Goal: Feedback & Contribution: Contribute content

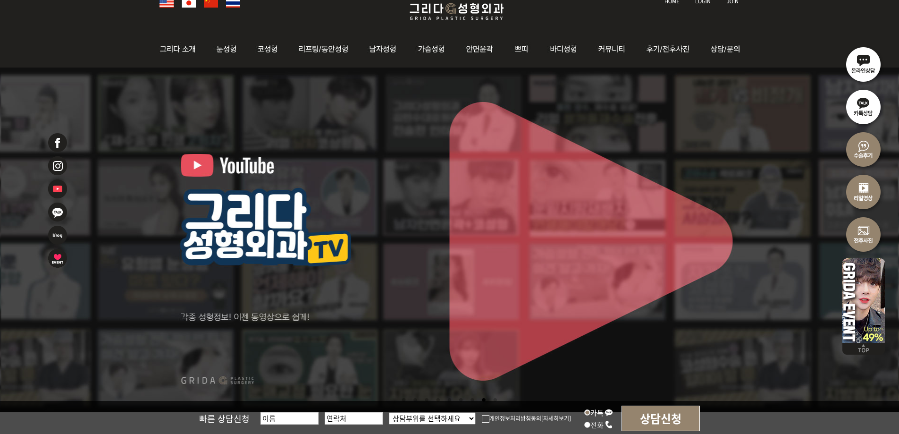
scroll to position [189, 0]
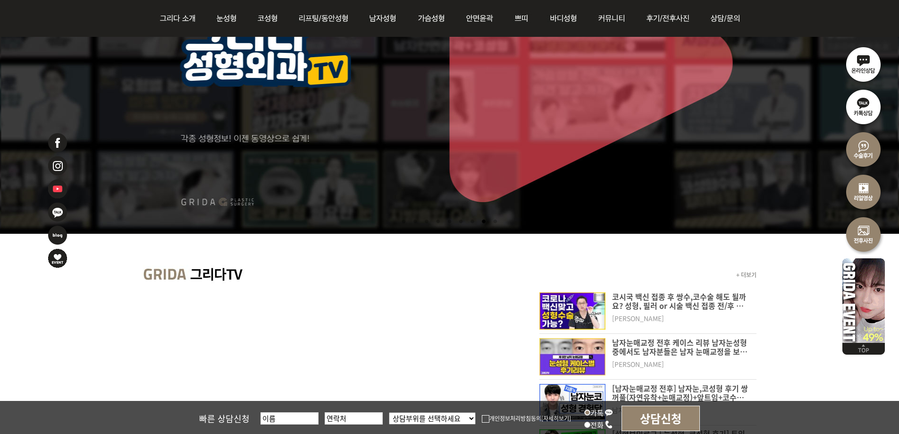
click at [410, 220] on li at bounding box center [415, 221] width 10 height 17
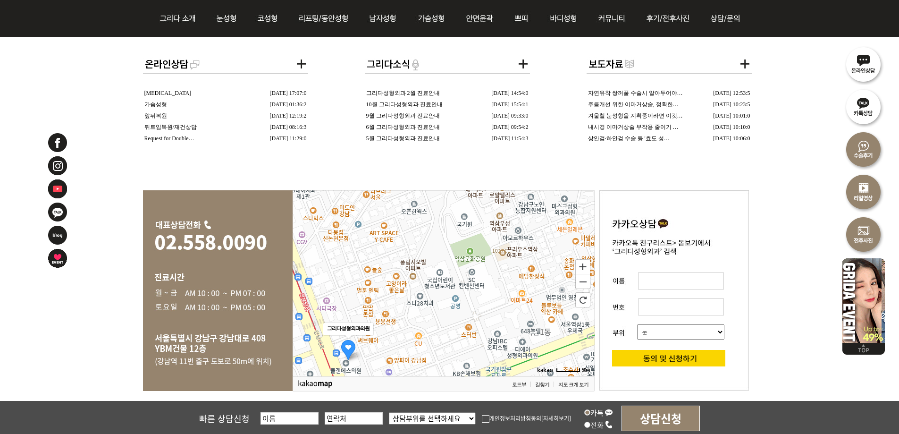
scroll to position [1510, 0]
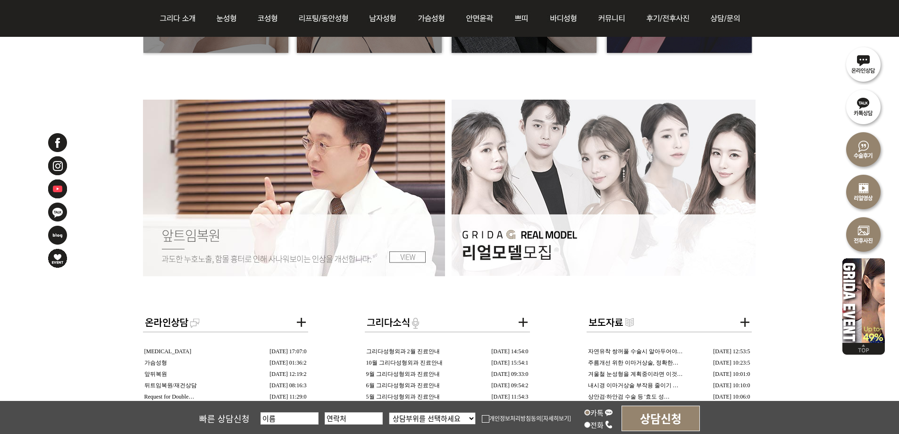
click at [319, 168] on img at bounding box center [294, 188] width 303 height 176
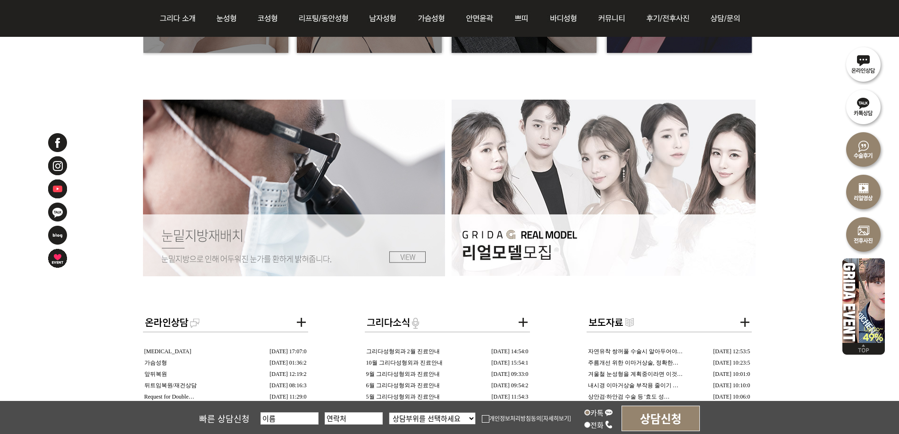
click at [678, 174] on img at bounding box center [604, 188] width 304 height 176
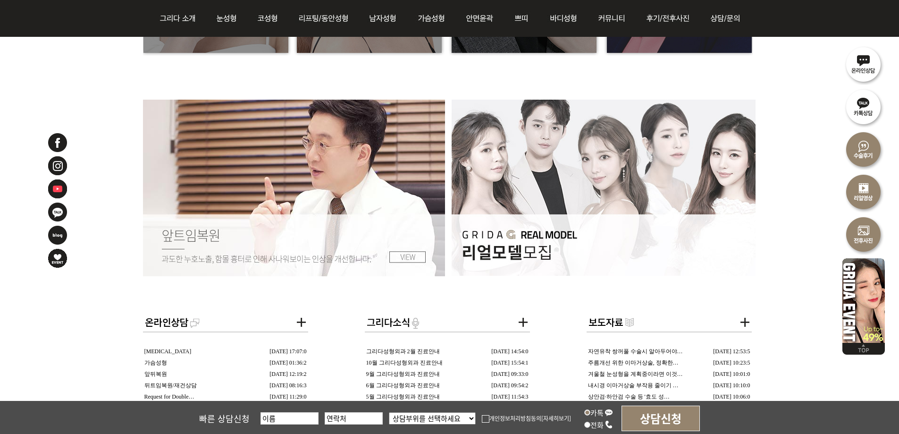
drag, startPoint x: 430, startPoint y: 151, endPoint x: 530, endPoint y: 138, distance: 101.4
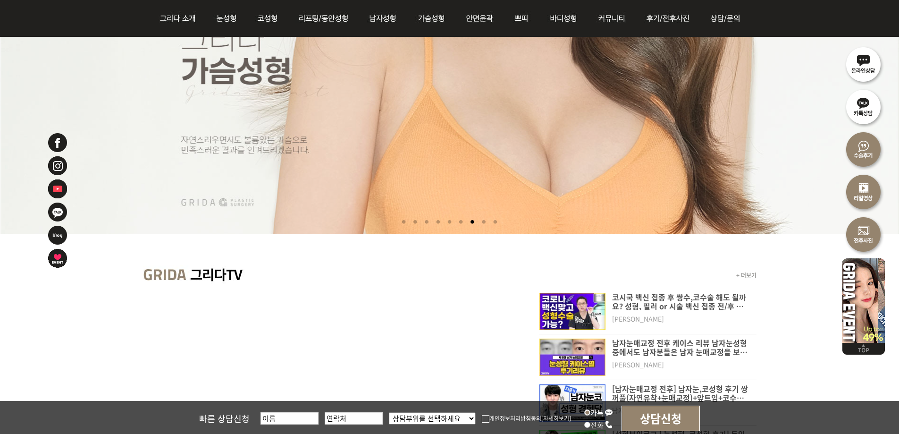
scroll to position [189, 0]
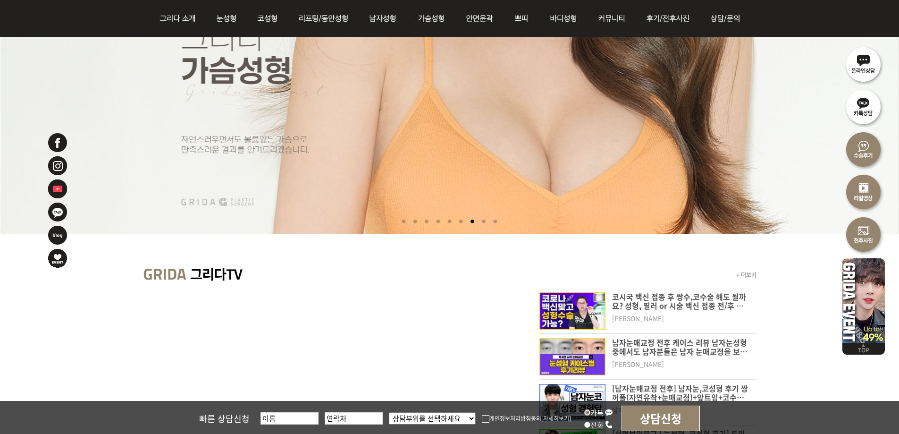
click at [400, 222] on li at bounding box center [404, 221] width 10 height 17
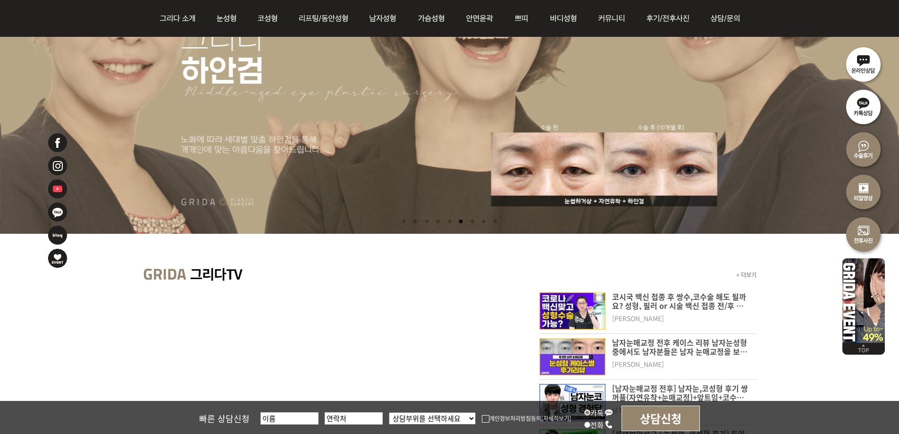
click at [401, 220] on li at bounding box center [404, 221] width 10 height 17
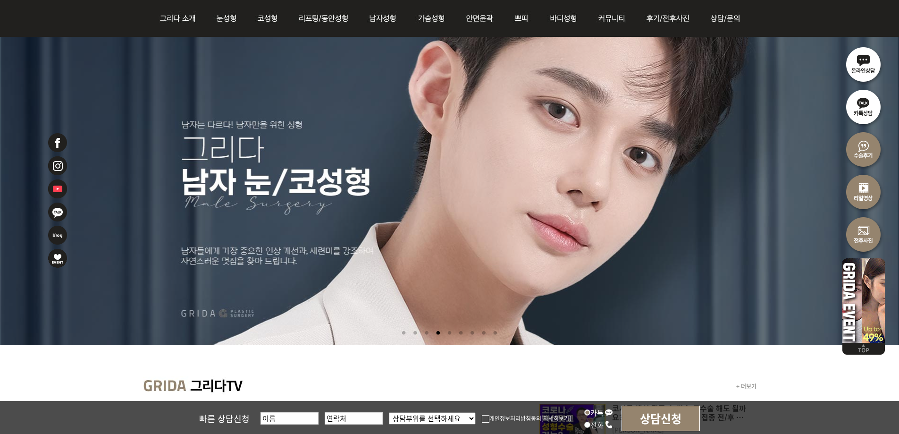
scroll to position [94, 0]
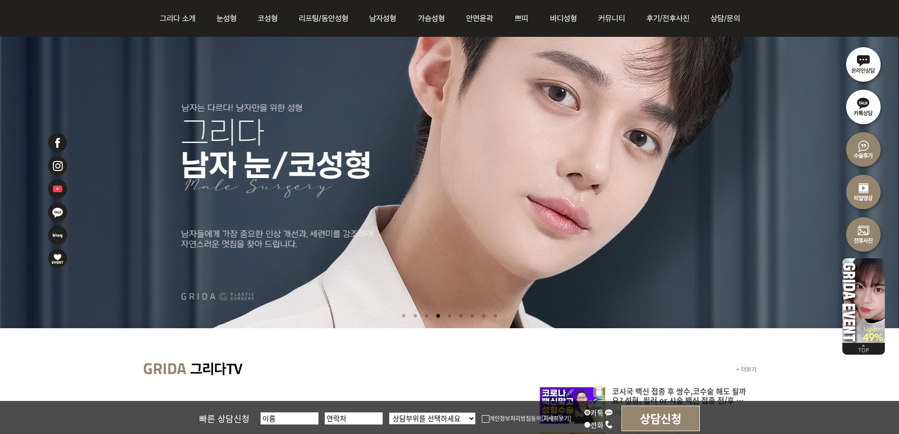
click at [414, 316] on li at bounding box center [415, 315] width 10 height 17
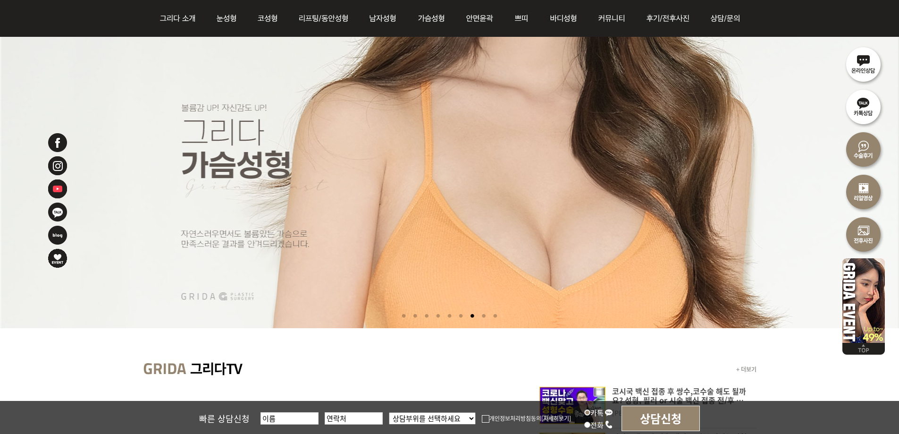
click at [412, 315] on li at bounding box center [415, 315] width 10 height 17
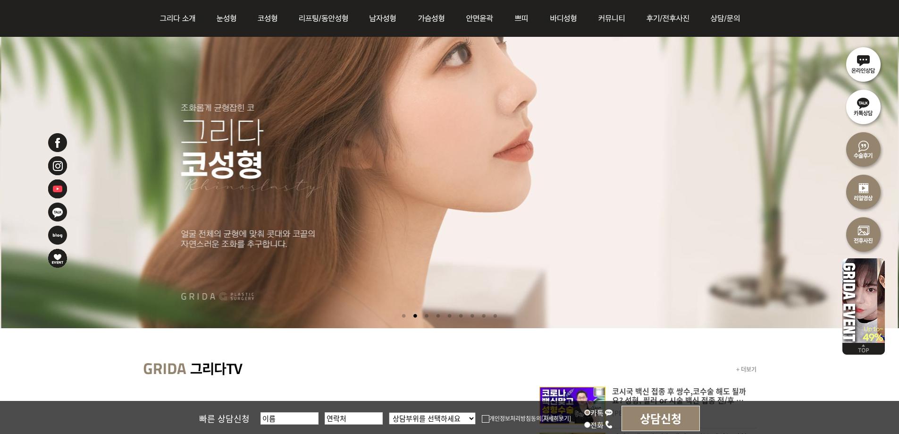
click at [401, 316] on li at bounding box center [404, 315] width 10 height 17
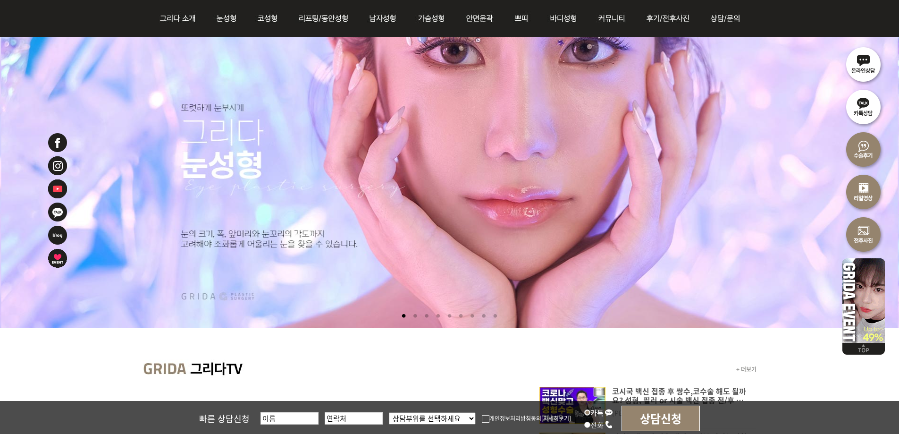
click at [411, 315] on li at bounding box center [415, 315] width 10 height 17
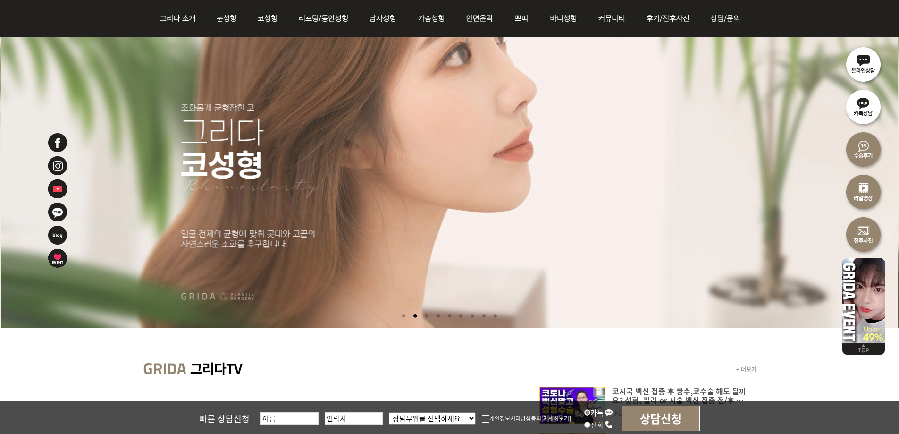
click at [425, 314] on li at bounding box center [426, 315] width 10 height 17
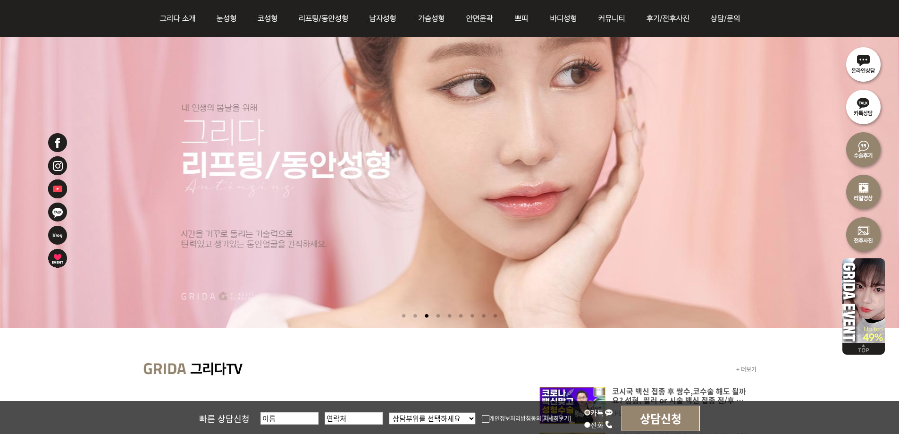
click at [437, 315] on li at bounding box center [438, 315] width 10 height 17
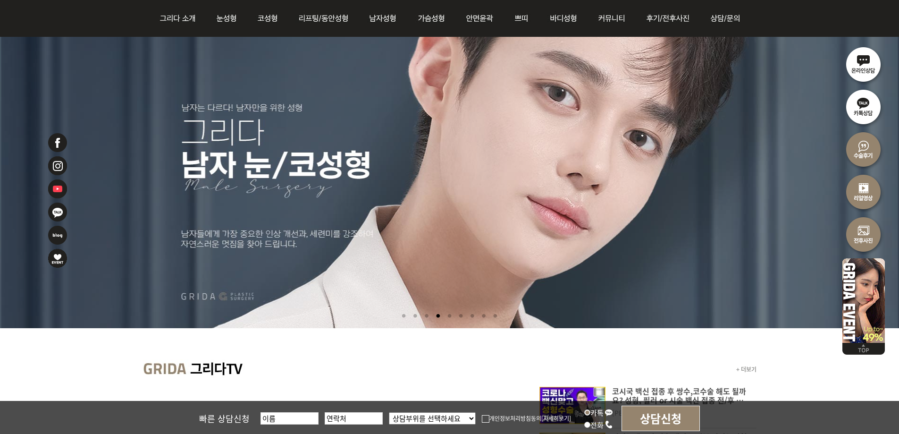
click at [450, 316] on li at bounding box center [450, 315] width 10 height 17
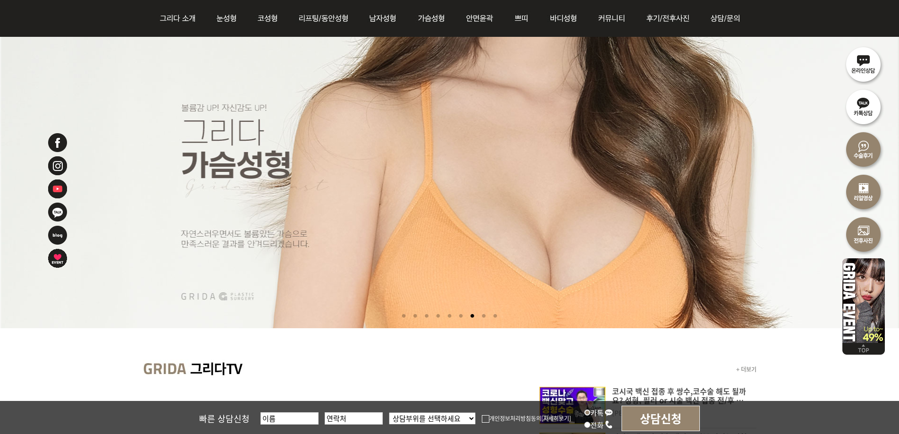
click at [447, 314] on li at bounding box center [450, 315] width 10 height 17
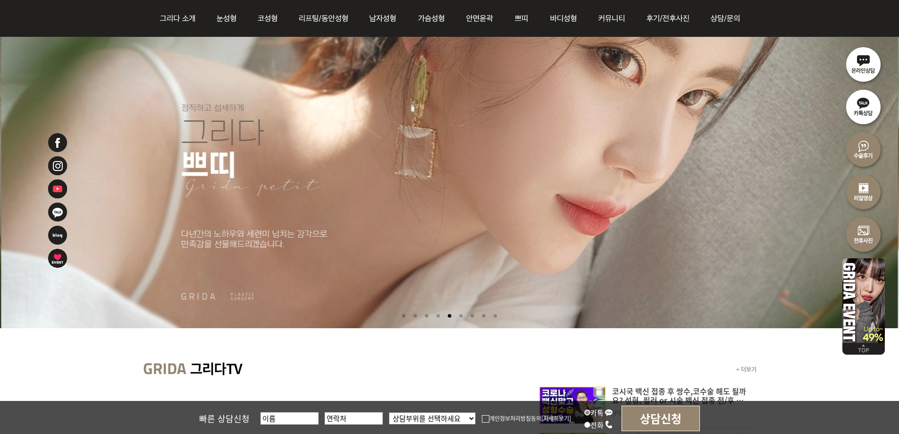
click at [436, 315] on li at bounding box center [438, 315] width 10 height 17
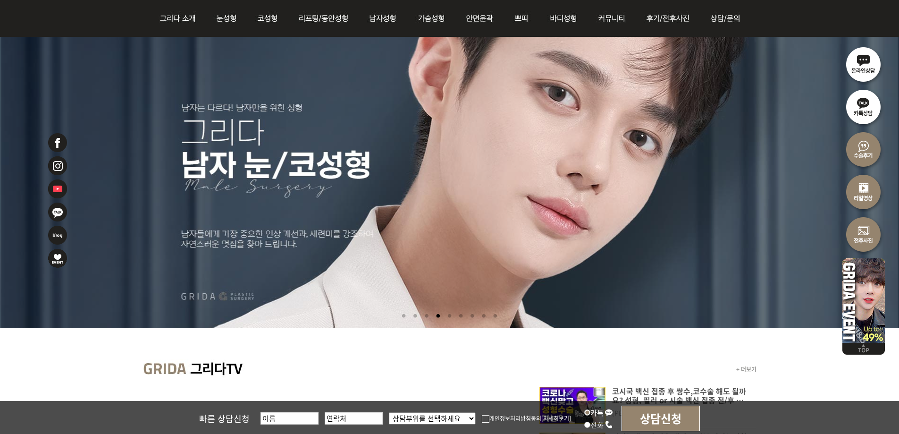
click at [450, 315] on li at bounding box center [450, 315] width 10 height 17
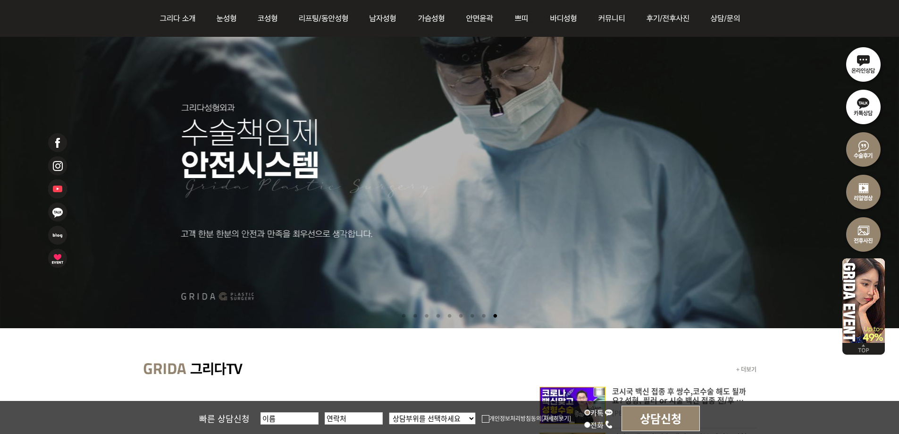
click at [486, 314] on li at bounding box center [484, 315] width 10 height 17
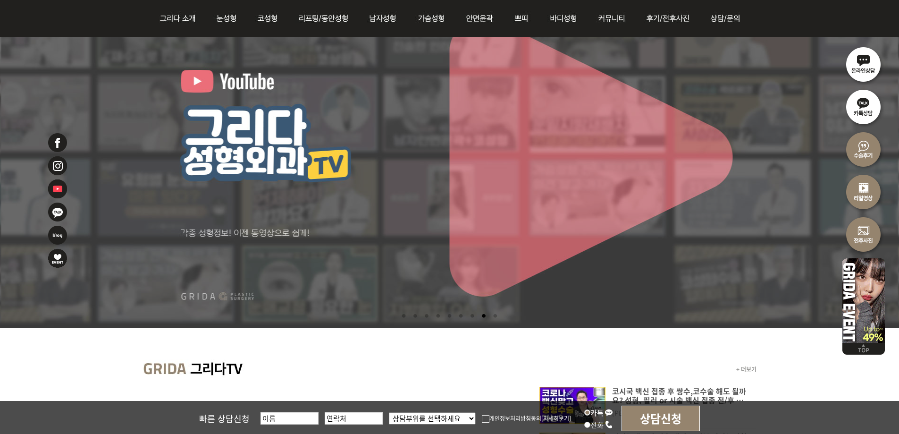
click at [473, 314] on li at bounding box center [472, 315] width 10 height 17
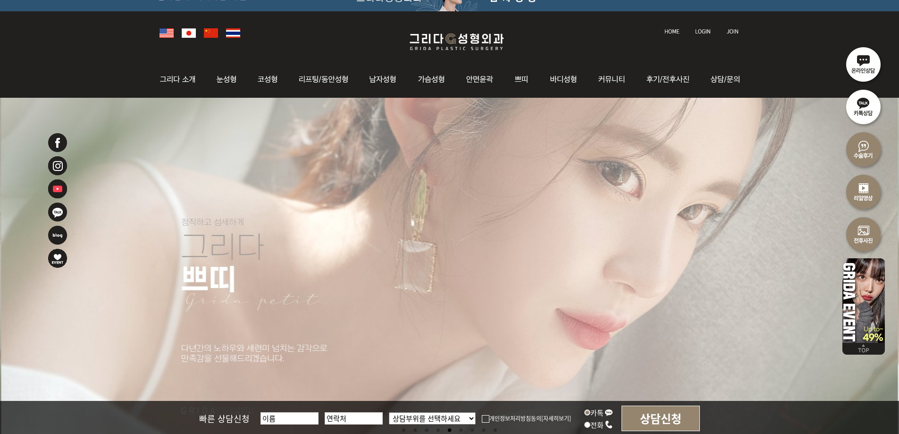
scroll to position [0, 0]
